Goal: Information Seeking & Learning: Learn about a topic

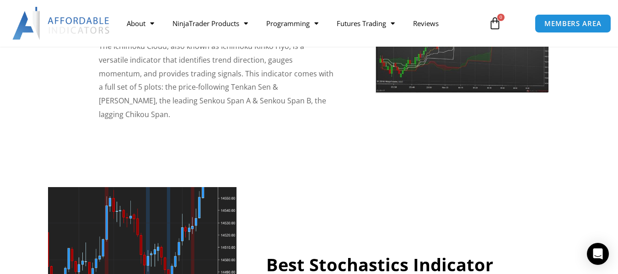
scroll to position [1830, 0]
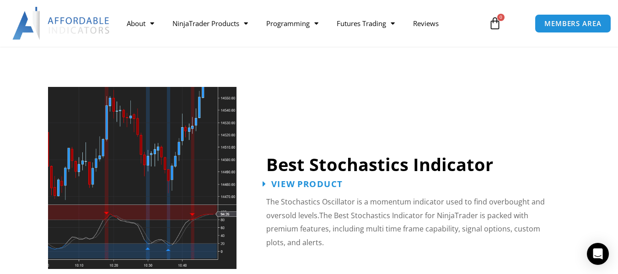
click at [306, 179] on span "View Product" at bounding box center [306, 183] width 71 height 9
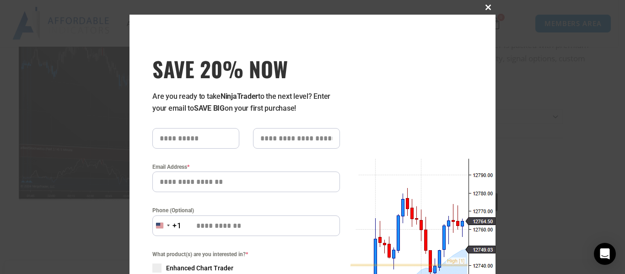
click at [487, 7] on span "SAVE 20% NOW popup" at bounding box center [488, 7] width 15 height 5
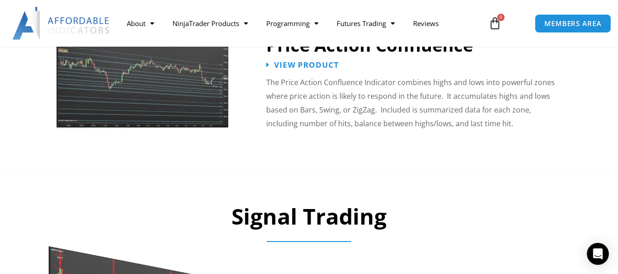
scroll to position [961, 0]
